Goal: Information Seeking & Learning: Learn about a topic

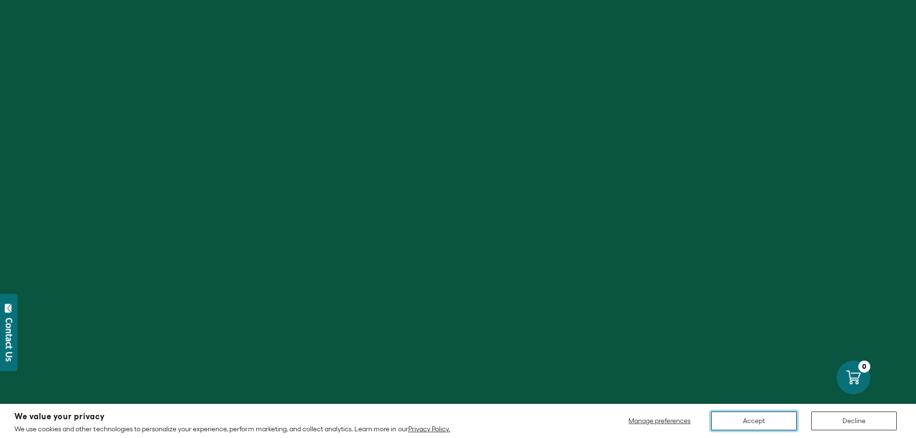
click at [764, 420] on button "Accept" at bounding box center [754, 421] width 86 height 19
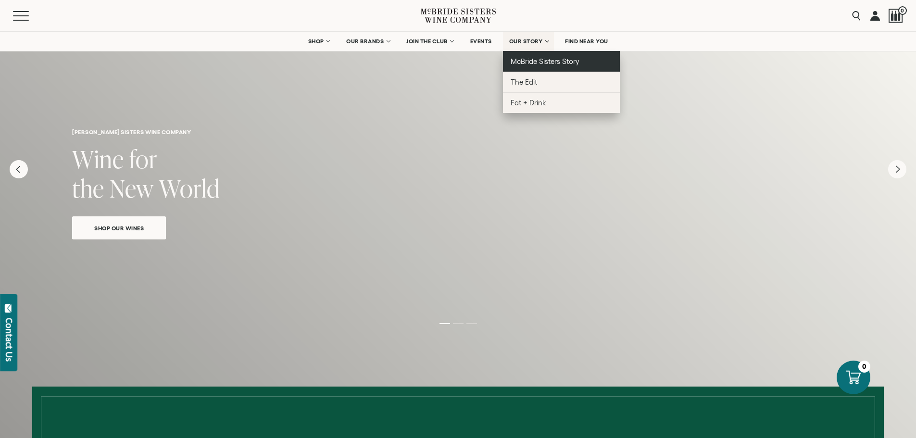
click at [533, 62] on span "McBride Sisters Story" at bounding box center [545, 61] width 69 height 8
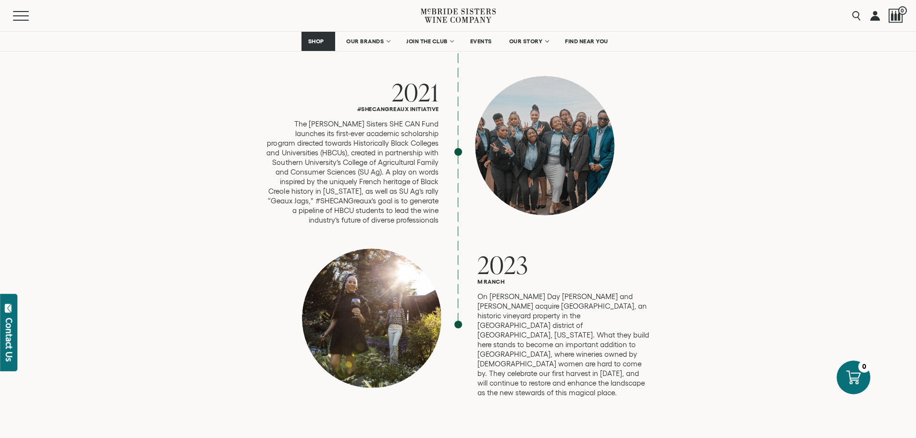
scroll to position [2500, 0]
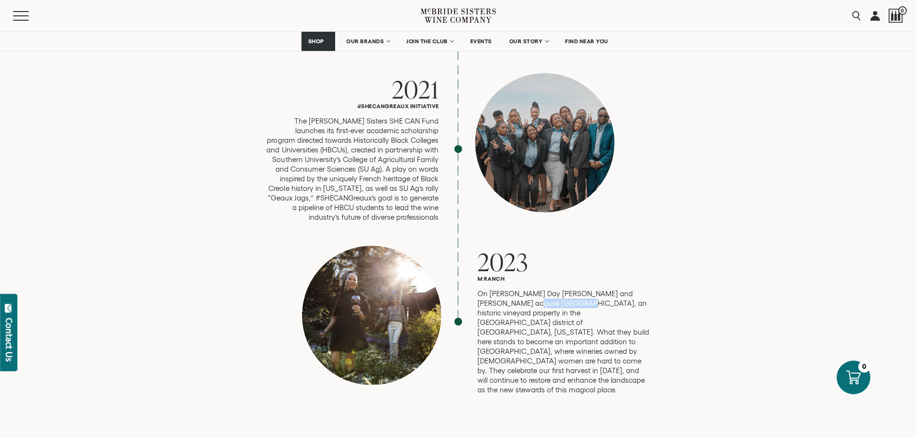
drag, startPoint x: 503, startPoint y: 264, endPoint x: 553, endPoint y: 262, distance: 49.6
click at [553, 289] on p "On [PERSON_NAME] Day [PERSON_NAME] and [PERSON_NAME] acquire [GEOGRAPHIC_DATA],…" at bounding box center [563, 342] width 173 height 106
click at [576, 296] on p "On [PERSON_NAME] Day [PERSON_NAME] and [PERSON_NAME] acquire [GEOGRAPHIC_DATA],…" at bounding box center [563, 342] width 173 height 106
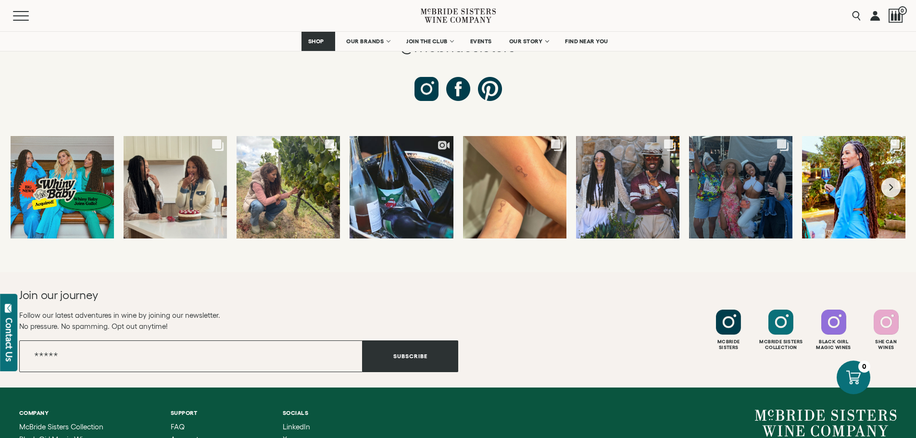
scroll to position [3804, 0]
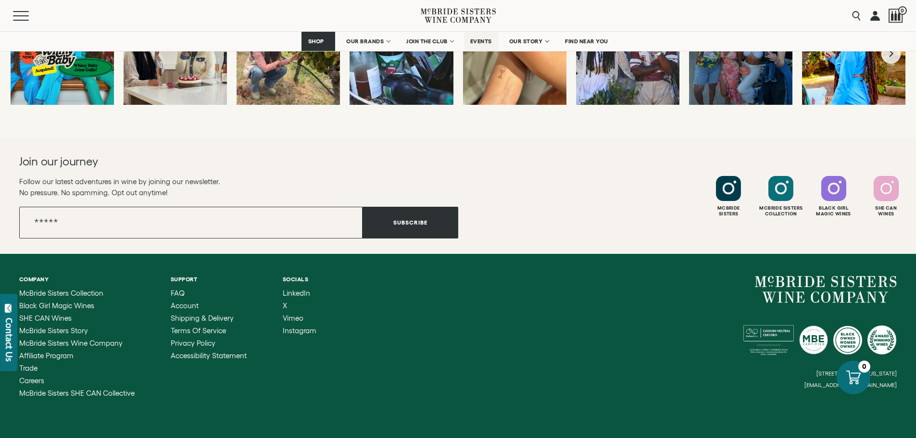
click at [475, 39] on span "EVENTS" at bounding box center [481, 41] width 22 height 7
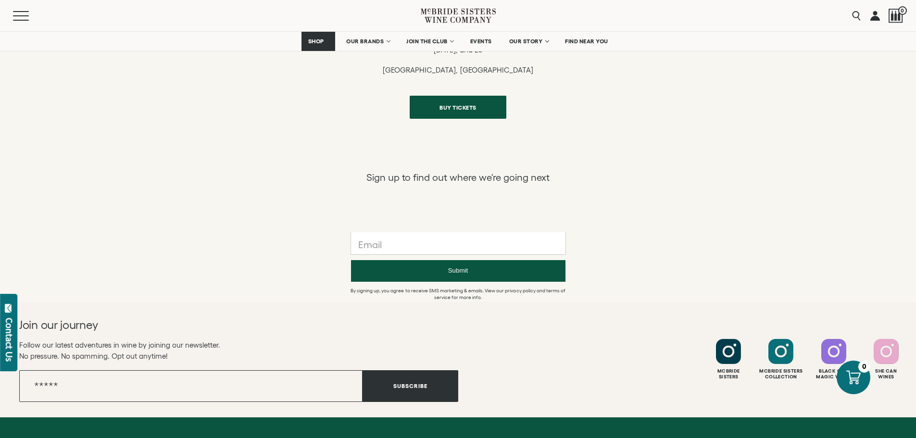
scroll to position [1154, 0]
